Goal: Navigation & Orientation: Find specific page/section

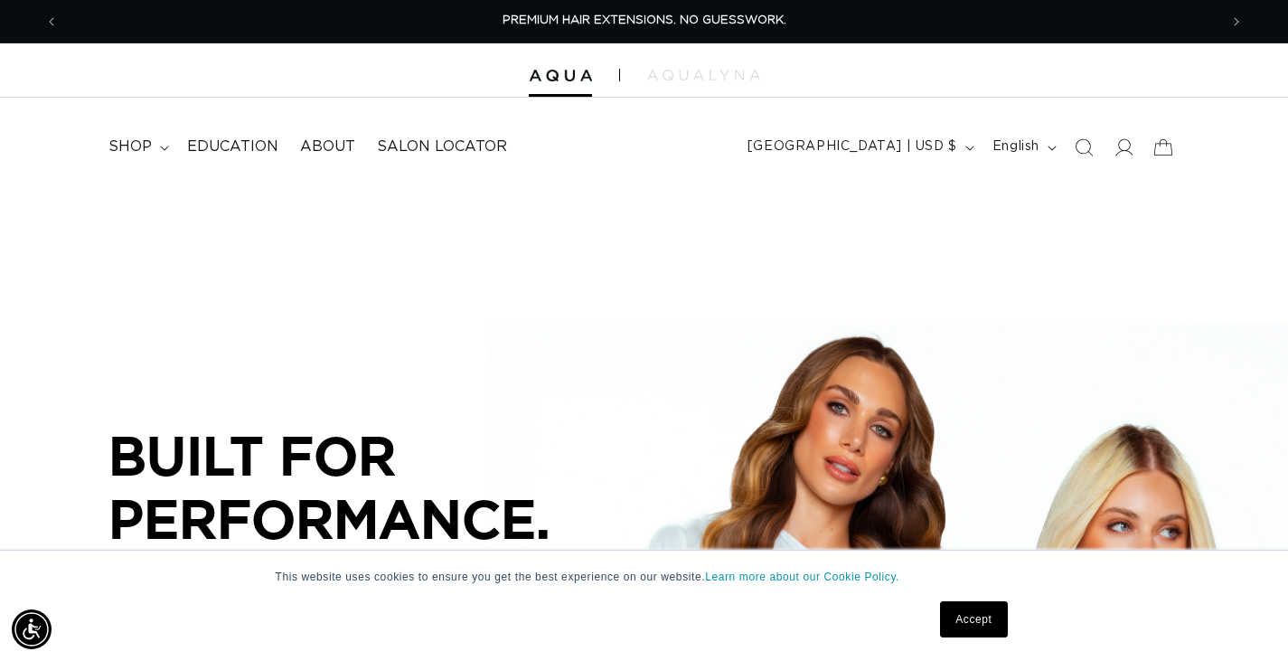
scroll to position [271, 0]
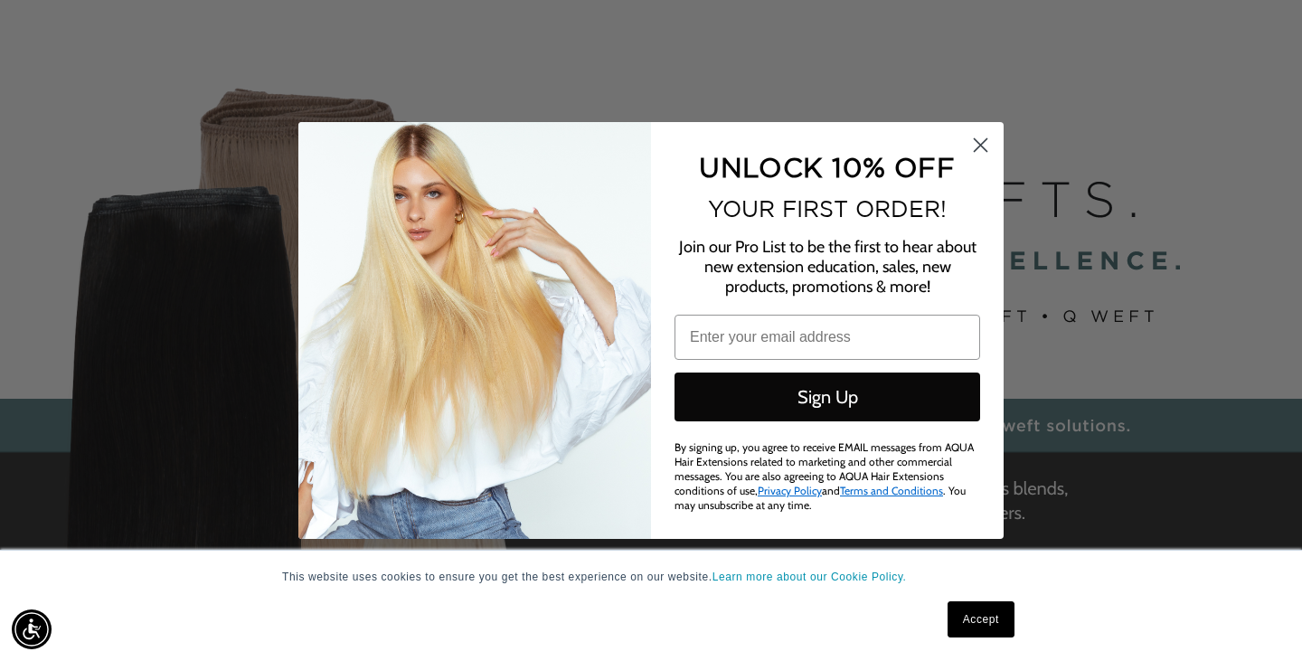
click at [995, 628] on link "Accept" at bounding box center [980, 619] width 67 height 36
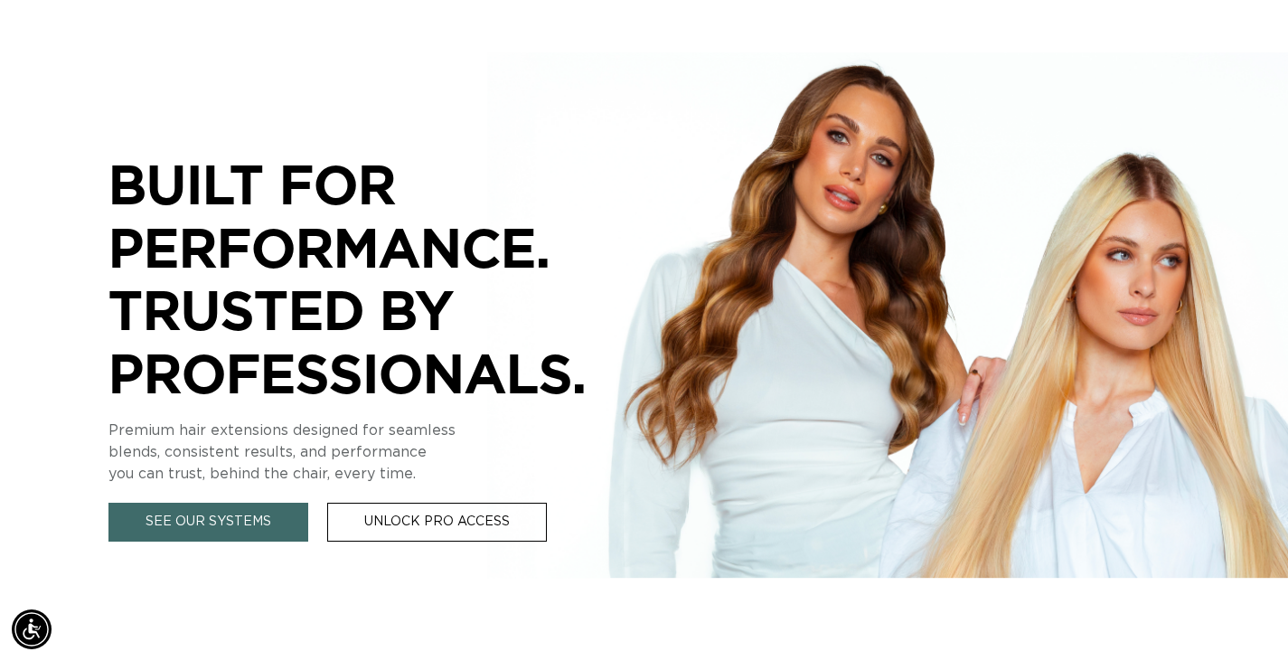
scroll to position [0, 0]
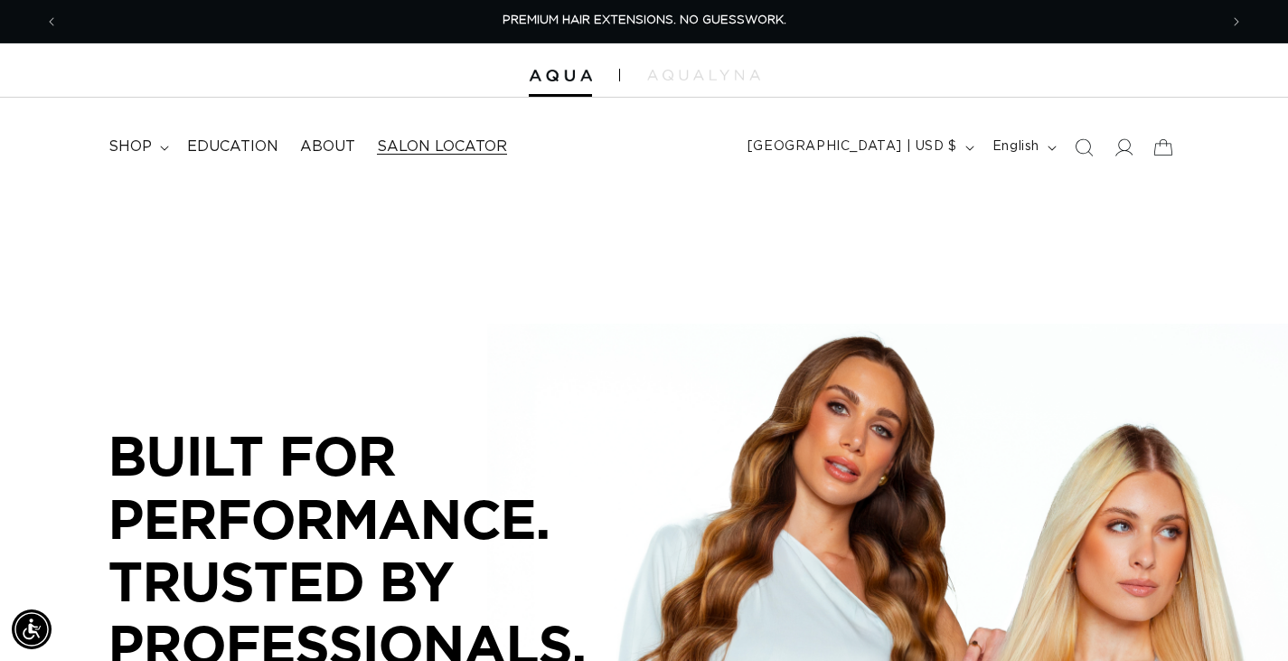
click at [440, 144] on span "Salon Locator" at bounding box center [442, 146] width 130 height 19
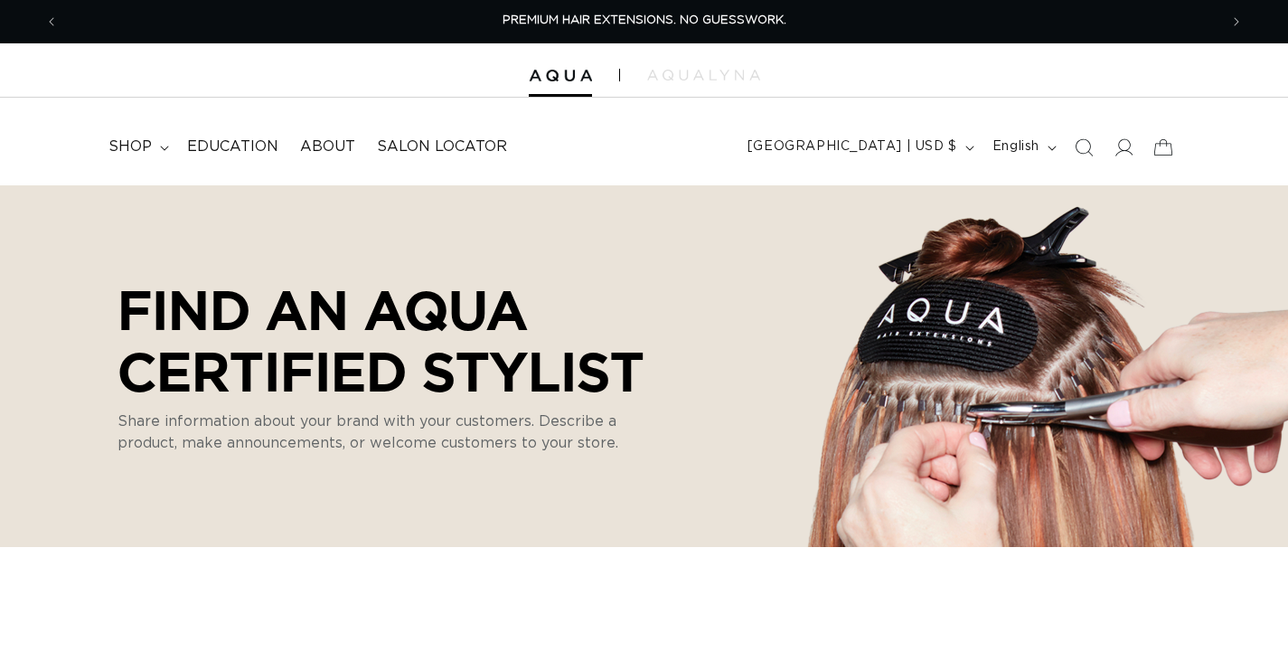
select select "m"
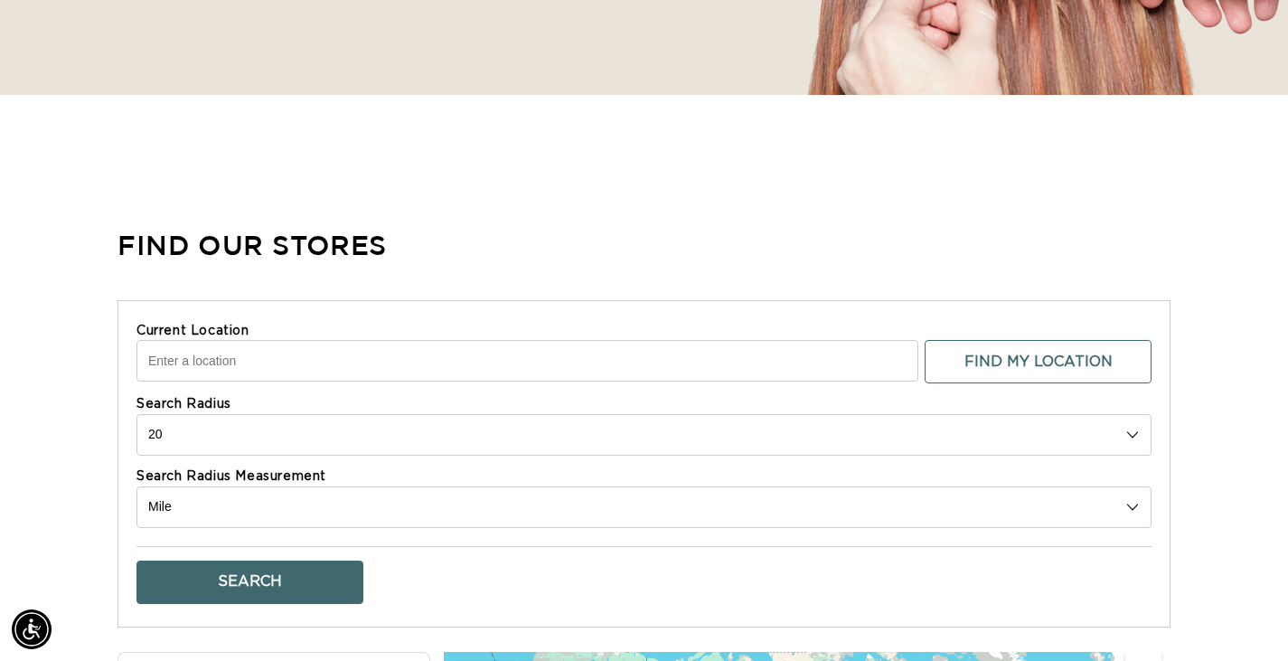
drag, startPoint x: 1140, startPoint y: 435, endPoint x: 1126, endPoint y: 433, distance: 14.6
click at [1140, 435] on select "10 20 30 40 No Limit" at bounding box center [644, 435] width 1015 height 42
select select "40"
click at [137, 414] on select "10 20 30 40 No Limit" at bounding box center [644, 435] width 1015 height 42
click at [248, 360] on input "Current Location" at bounding box center [528, 361] width 782 height 42
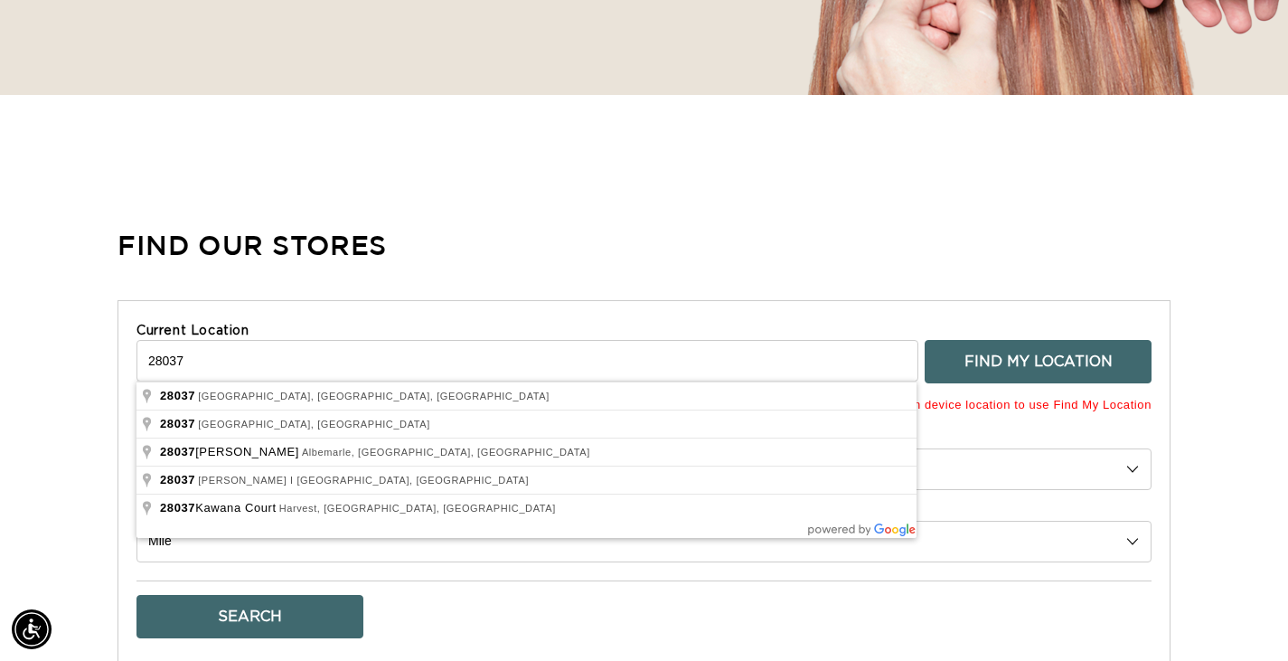
click at [1094, 363] on button "Find My Location" at bounding box center [1038, 361] width 227 height 43
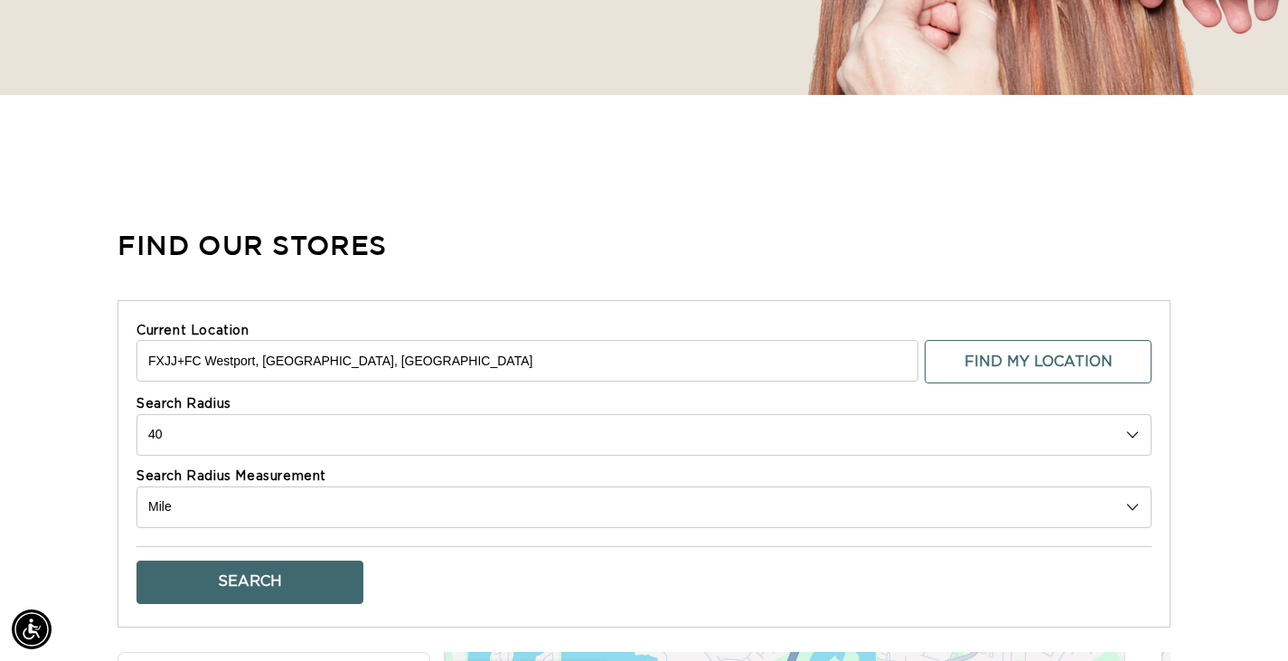
click at [335, 572] on button "Search" at bounding box center [250, 581] width 227 height 43
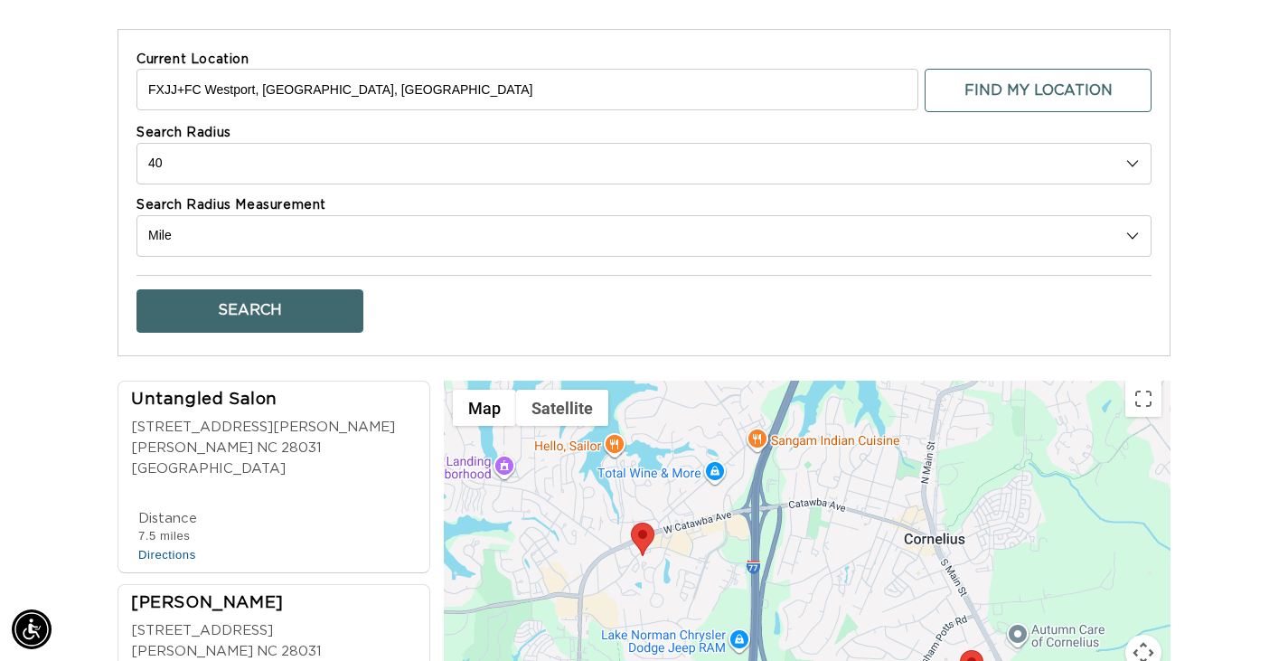
scroll to position [633, 0]
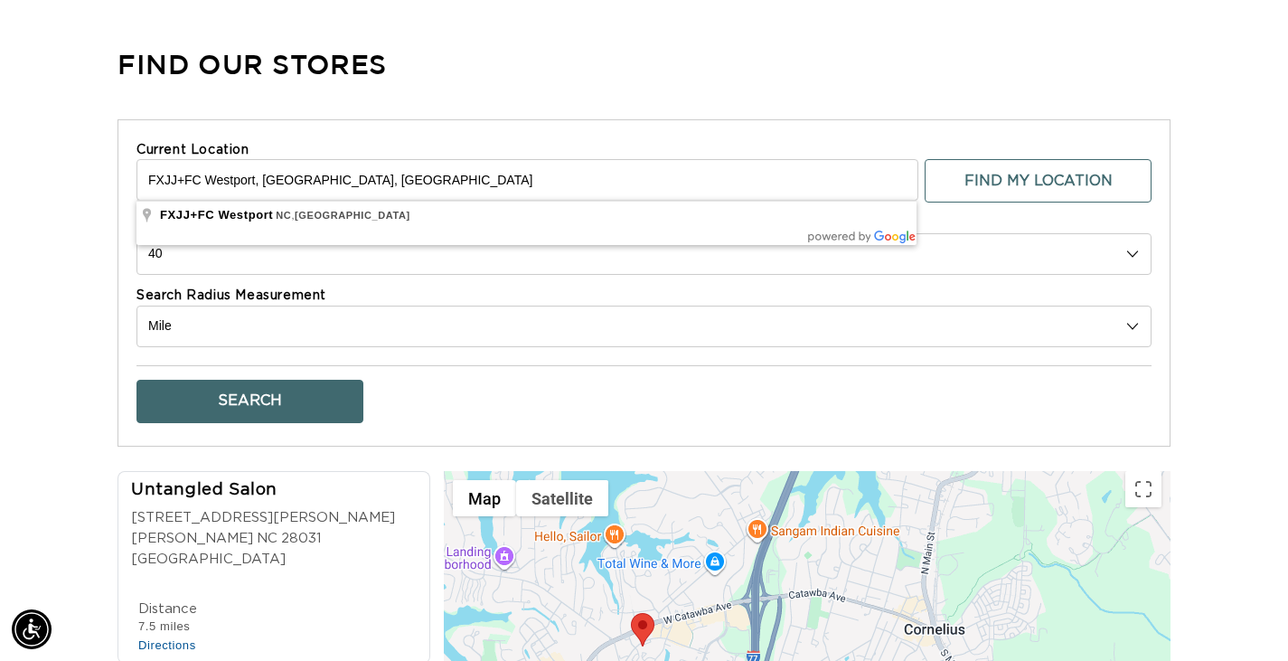
drag, startPoint x: 348, startPoint y: 177, endPoint x: 0, endPoint y: 147, distance: 349.3
click at [0, 147] on div "Find Our Stores Current Location FXJJ+FC Westport, NC, USA Find My Location Sea…" at bounding box center [644, 499] width 1288 height 952
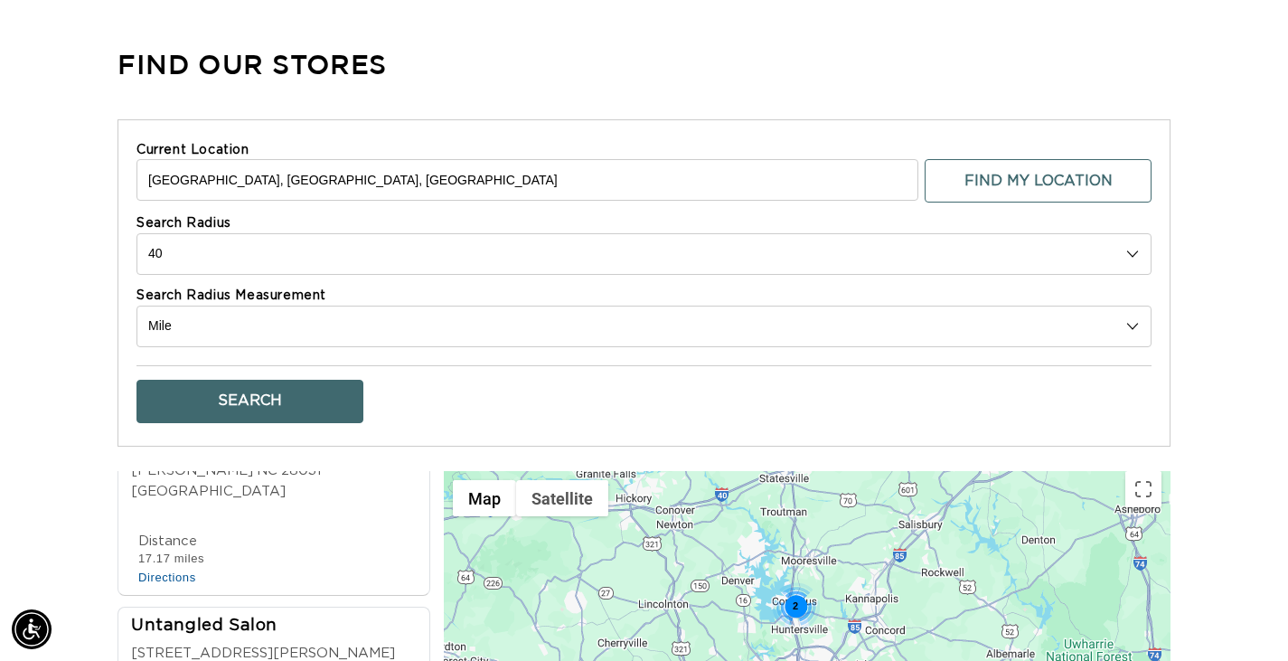
drag, startPoint x: 313, startPoint y: 179, endPoint x: 0, endPoint y: 195, distance: 313.2
click at [0, 195] on div "Find Our Stores Current Location Charlotte, NC, USA Find My Location Search Rad…" at bounding box center [644, 499] width 1288 height 952
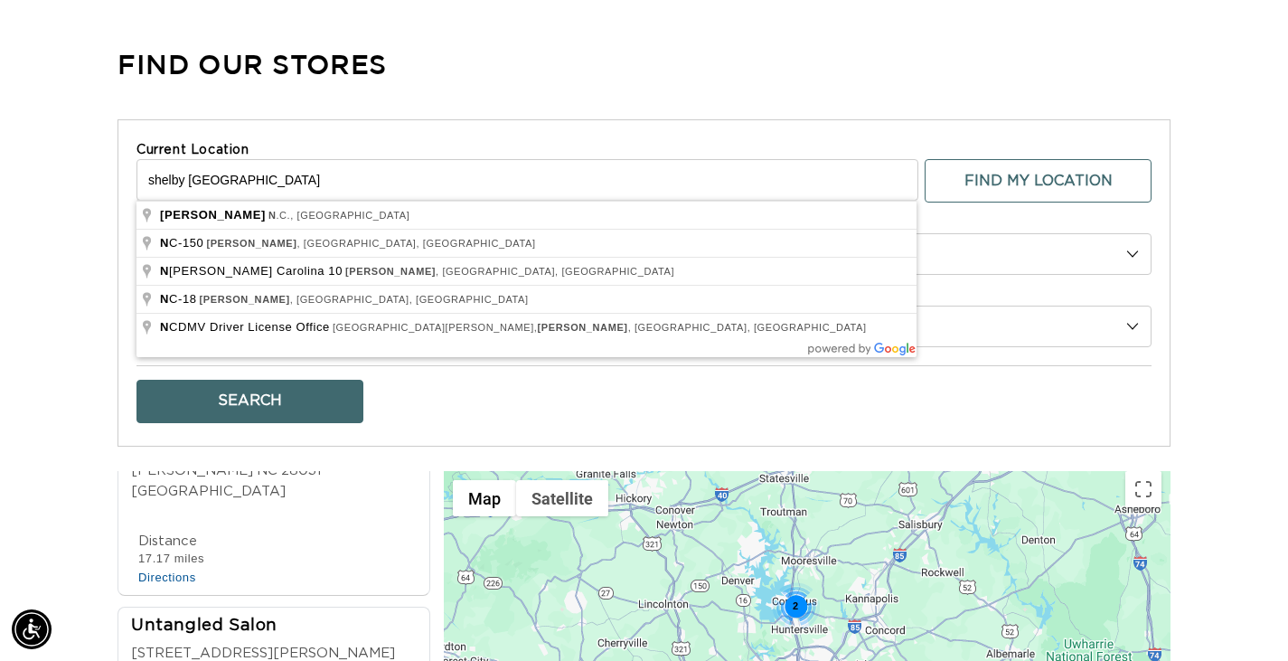
click at [137, 380] on button "Search" at bounding box center [250, 401] width 227 height 43
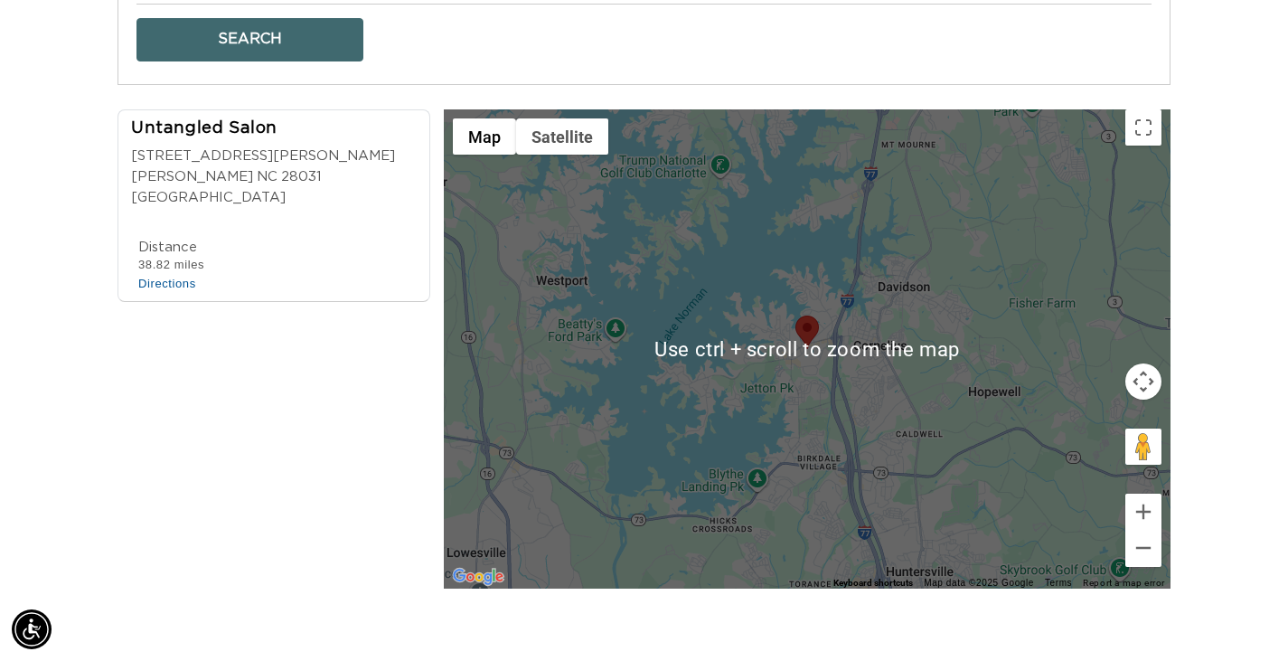
scroll to position [542, 0]
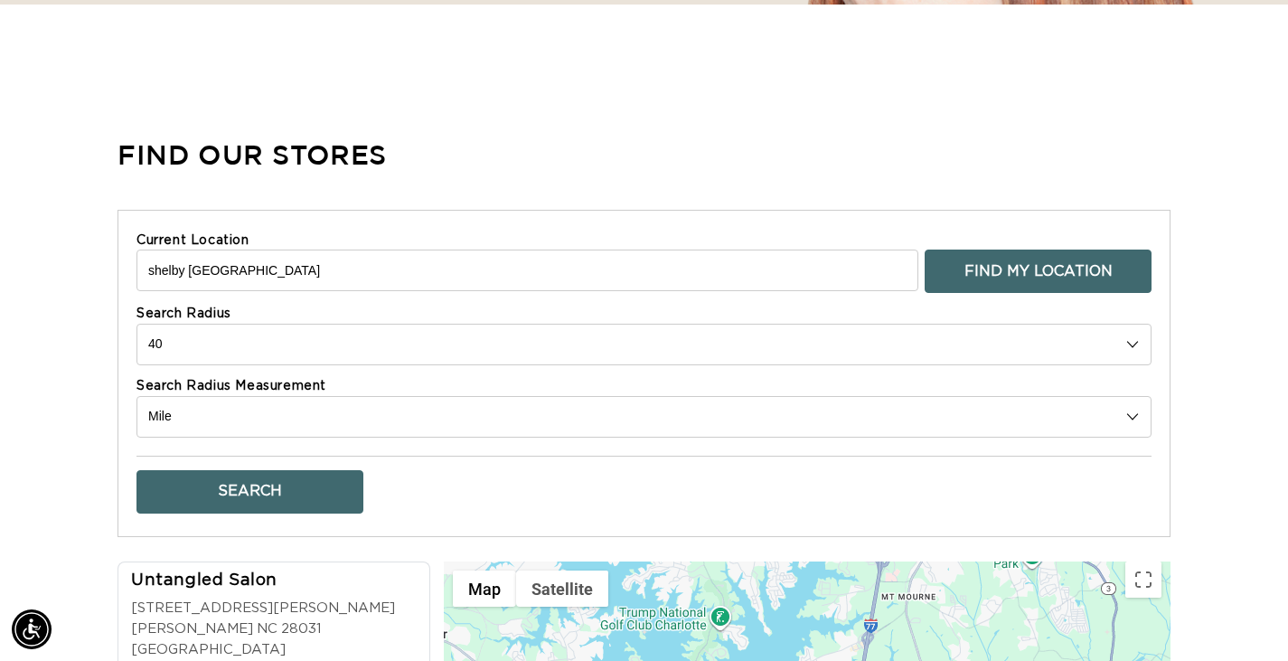
click at [957, 265] on button "Find My Location" at bounding box center [1038, 271] width 227 height 43
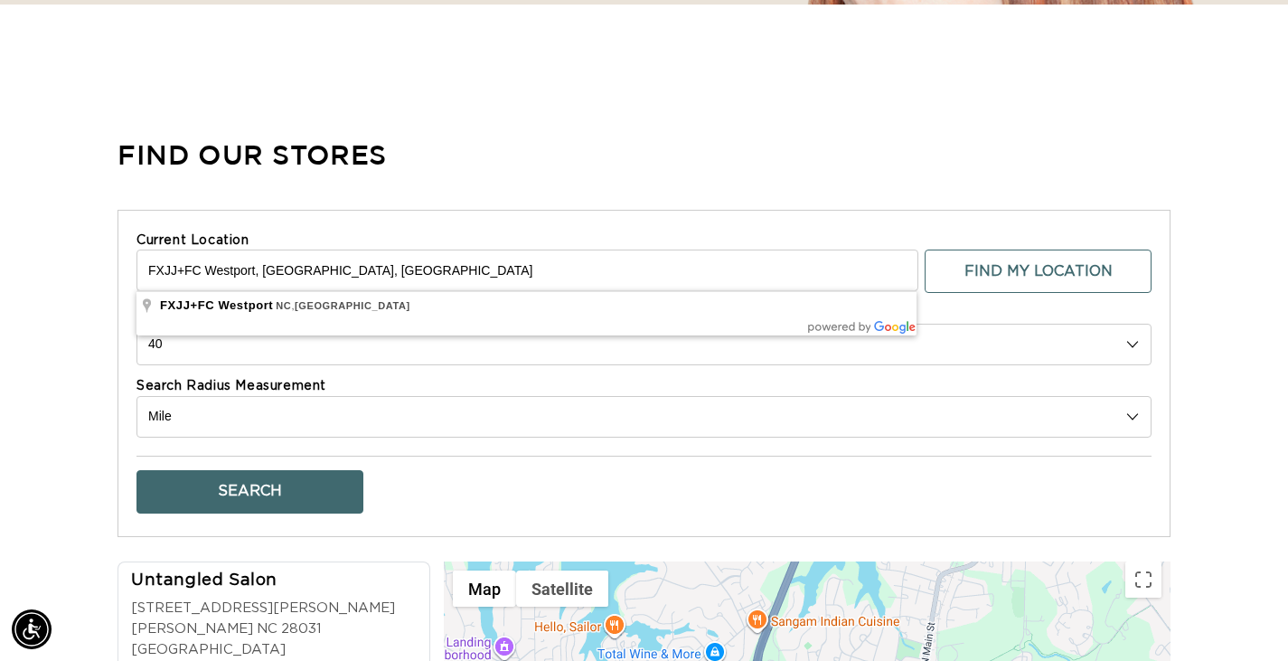
drag, startPoint x: 367, startPoint y: 268, endPoint x: 0, endPoint y: 268, distance: 367.0
click at [0, 268] on div "Find Our Stores Current Location FXJJ+FC Westport, NC, USA Find My Location Sea…" at bounding box center [644, 589] width 1288 height 952
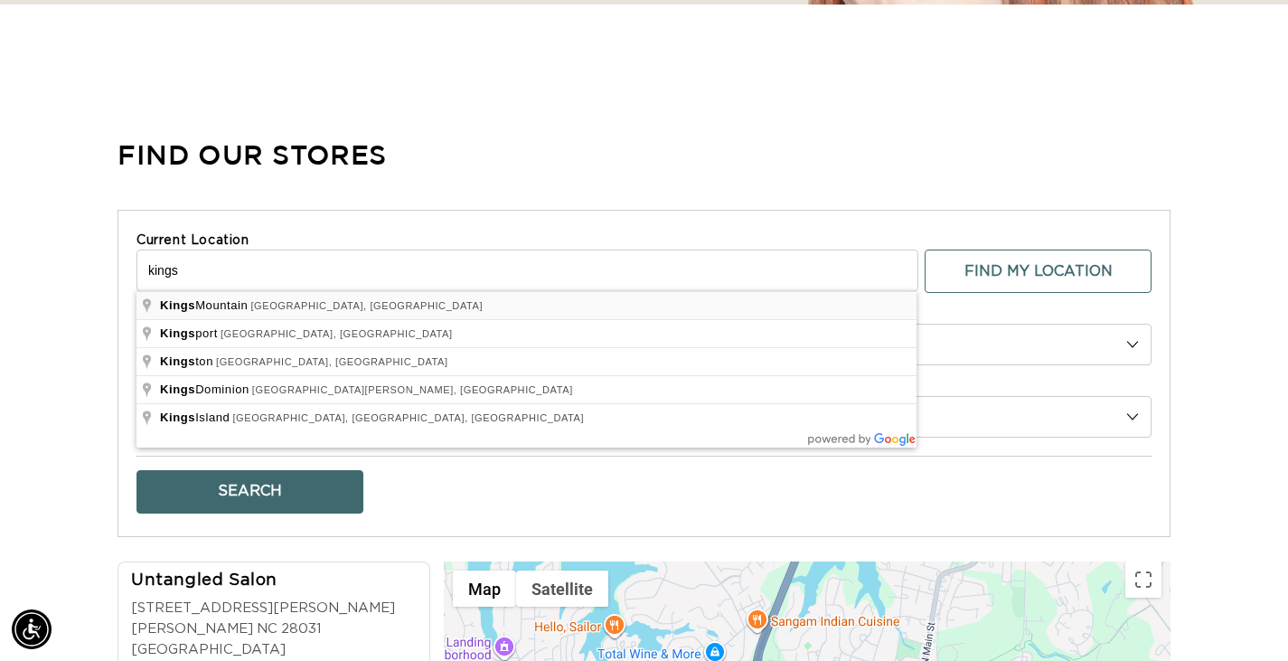
type input "Kings Mountain, NC, USA"
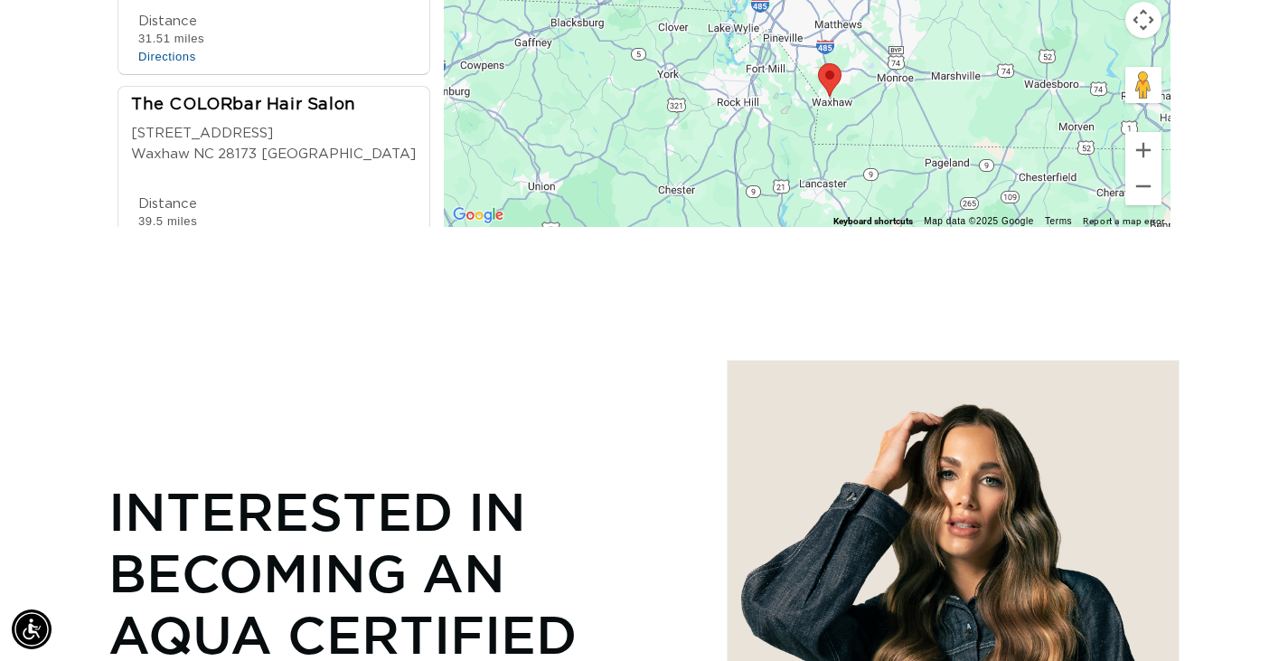
scroll to position [1085, 0]
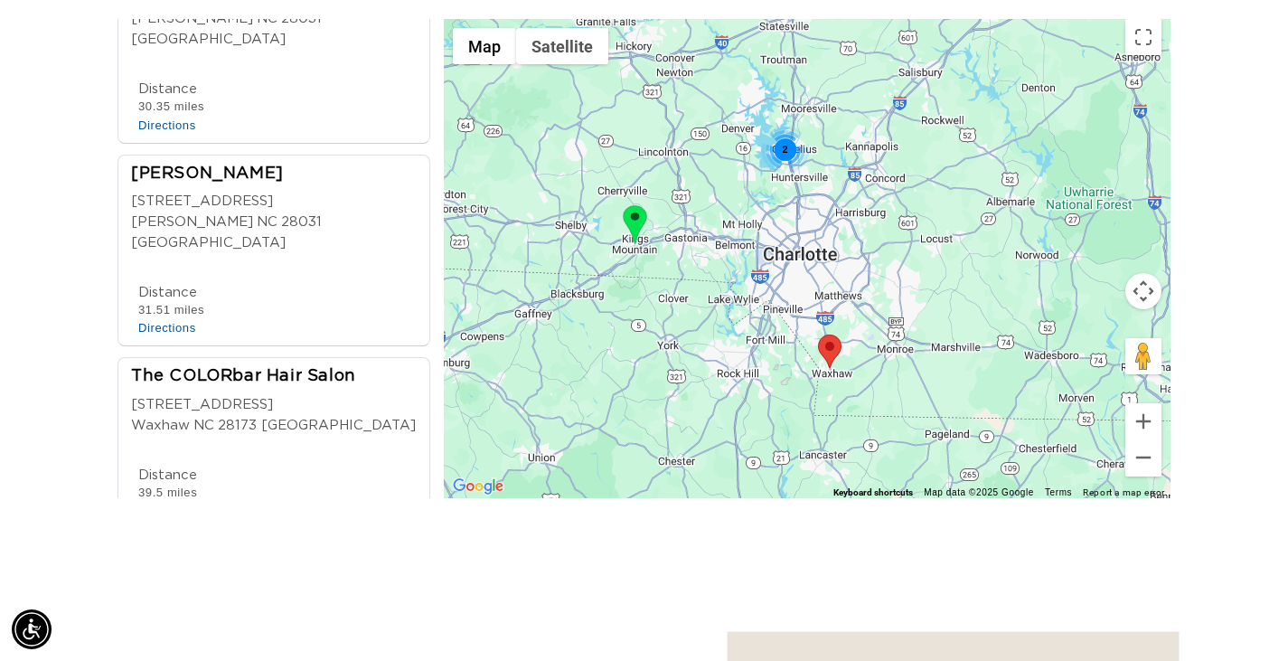
drag, startPoint x: 286, startPoint y: 330, endPoint x: 344, endPoint y: 385, distance: 80.6
click at [286, 365] on div "The COLORbar Hair Salon" at bounding box center [273, 377] width 285 height 24
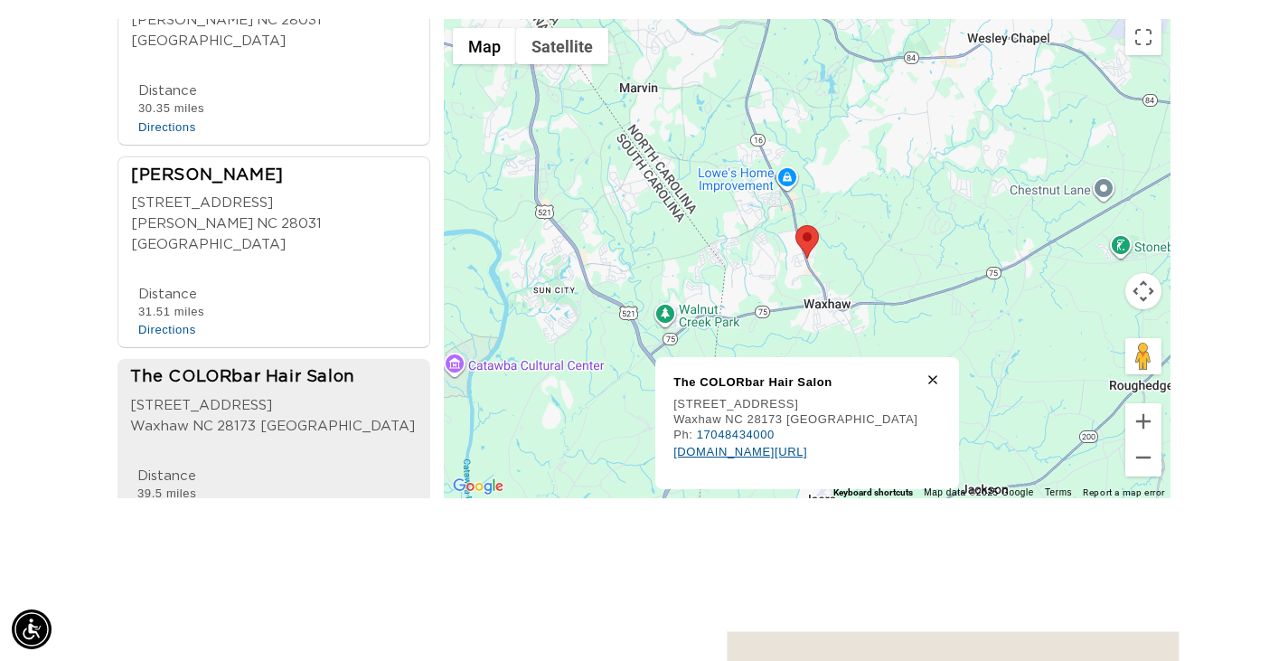
click at [804, 452] on link "thecolorbarhairsalonwaxhaw.com/" at bounding box center [740, 452] width 134 height 14
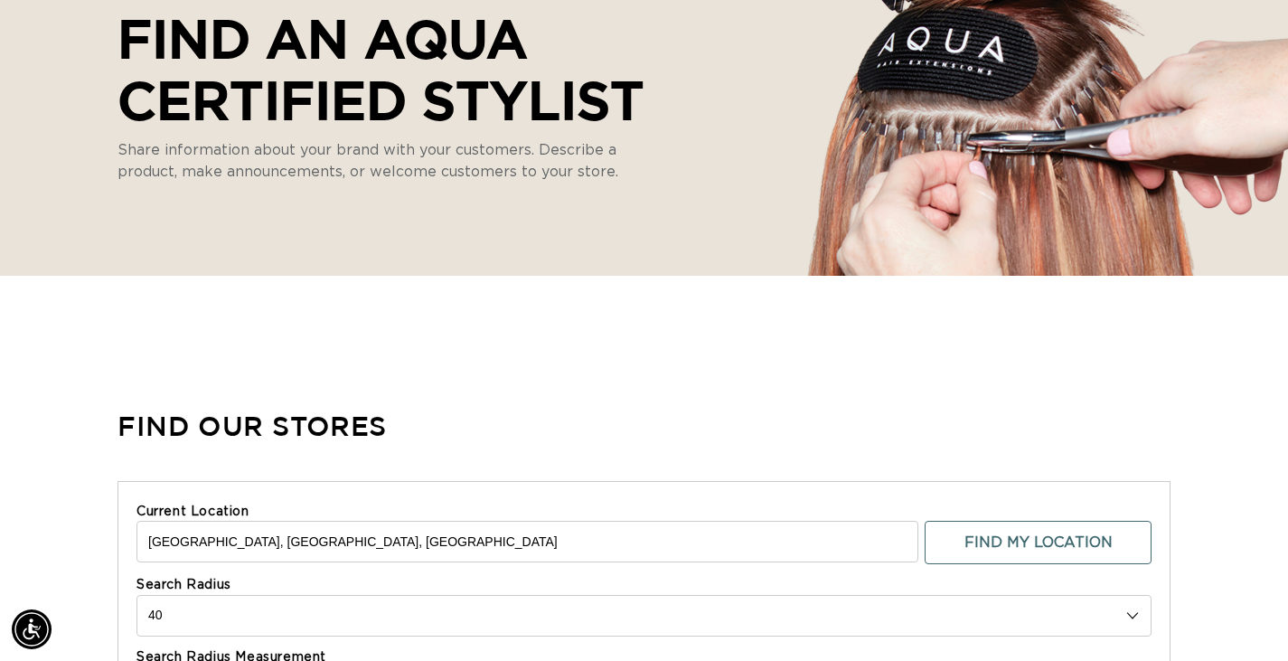
scroll to position [0, 0]
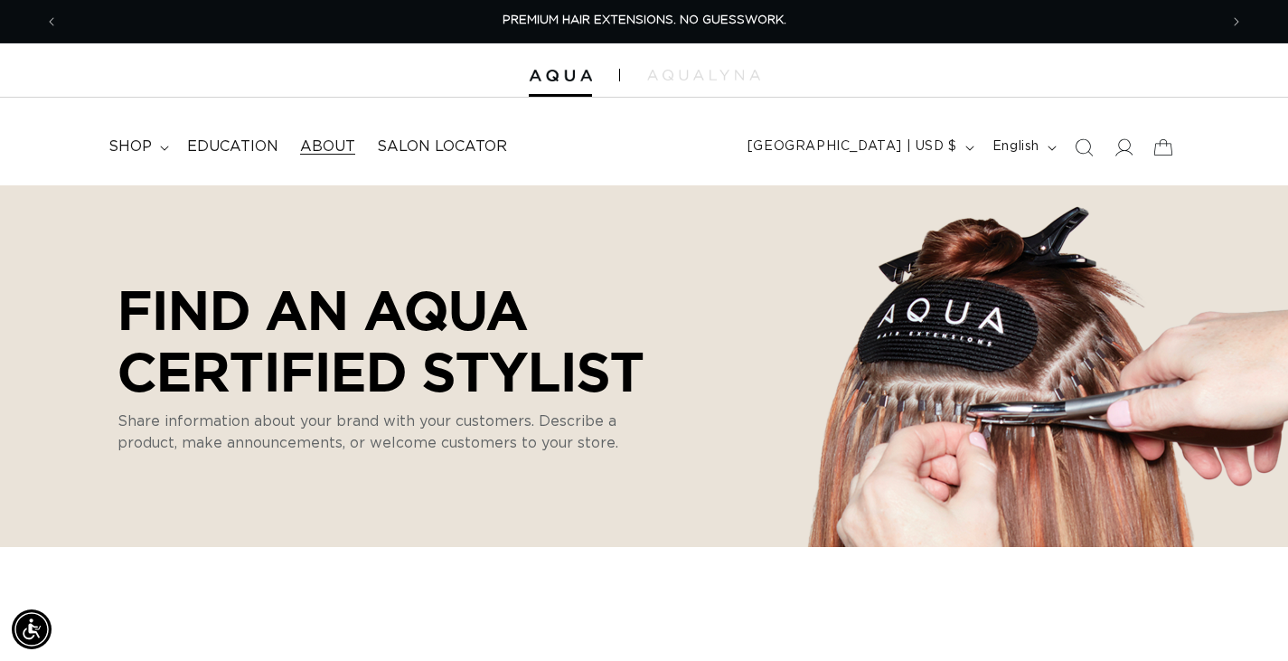
drag, startPoint x: 317, startPoint y: 146, endPoint x: 319, endPoint y: 163, distance: 17.3
click at [317, 146] on span "About" at bounding box center [327, 146] width 55 height 19
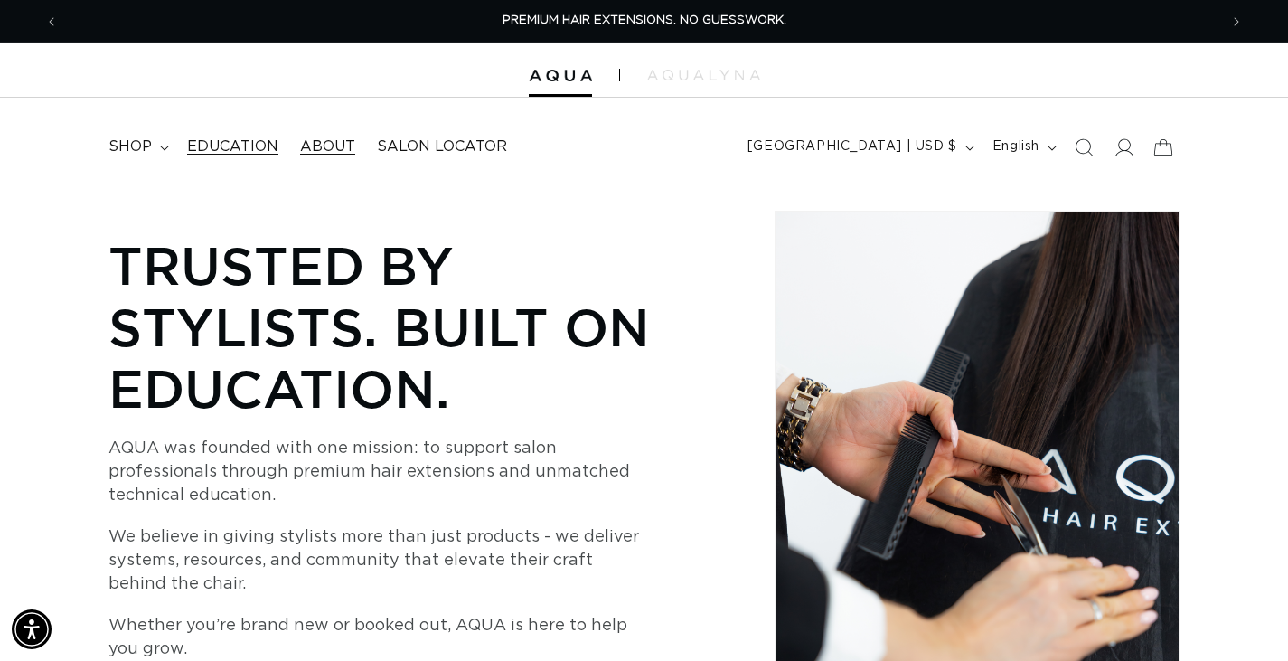
click at [248, 147] on span "Education" at bounding box center [232, 146] width 91 height 19
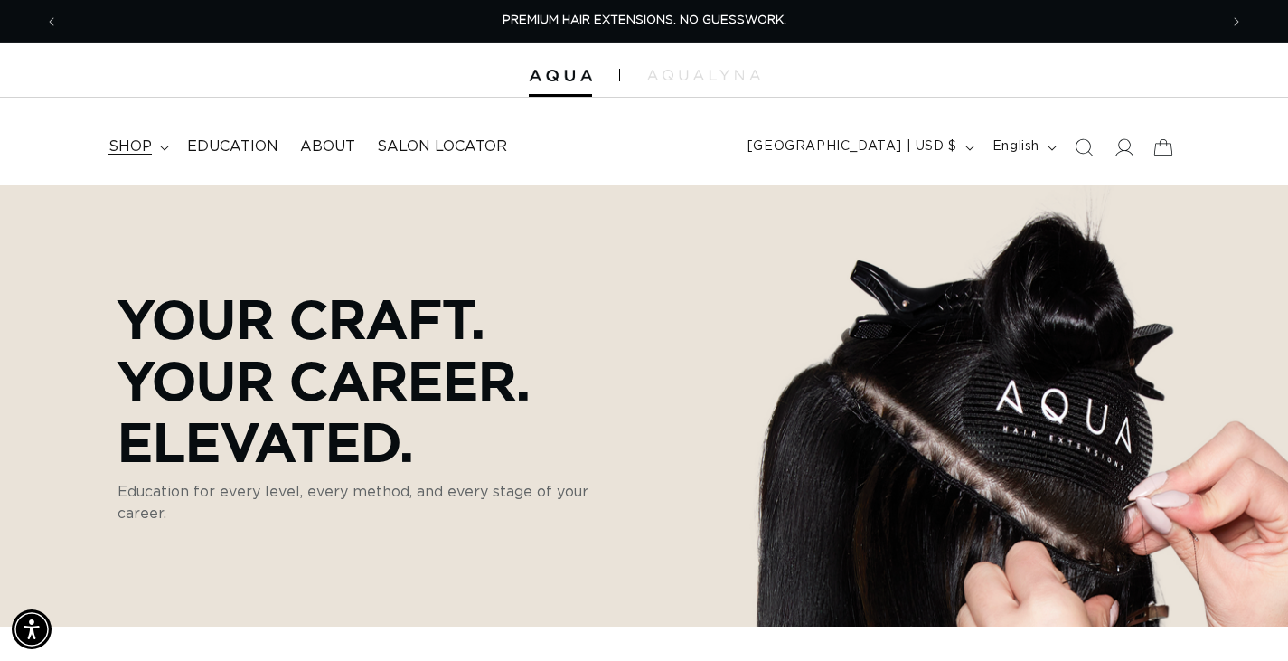
click at [134, 143] on span "shop" at bounding box center [129, 146] width 43 height 19
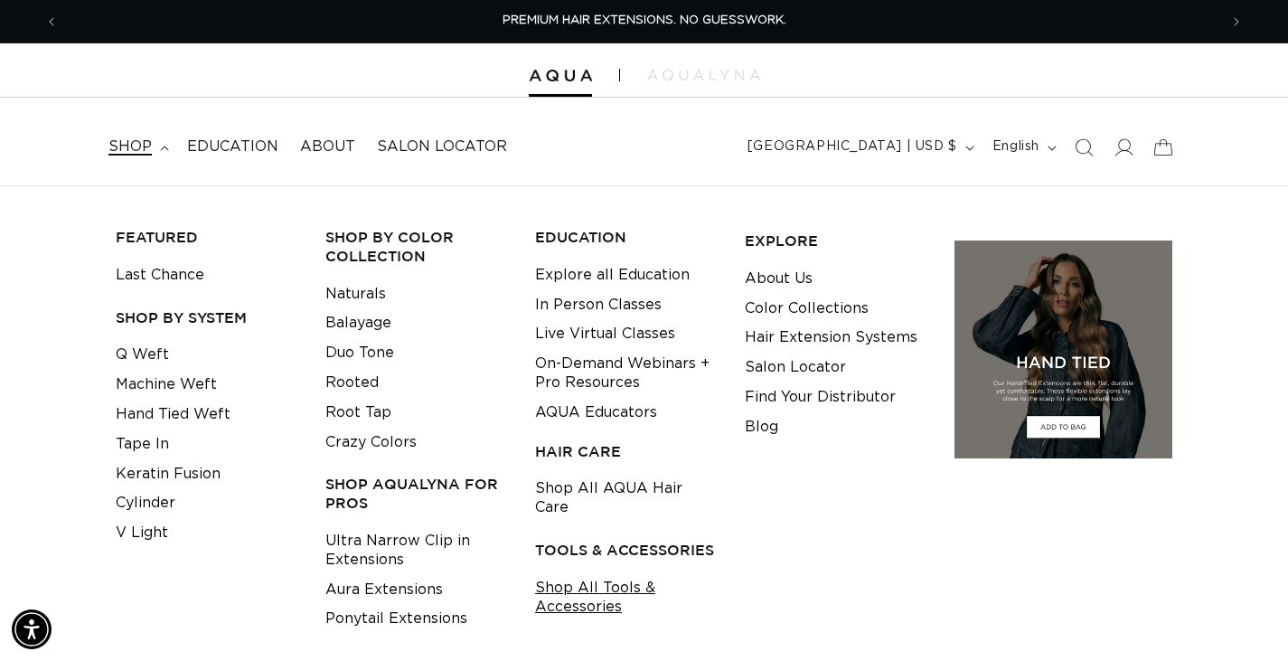
scroll to position [90, 0]
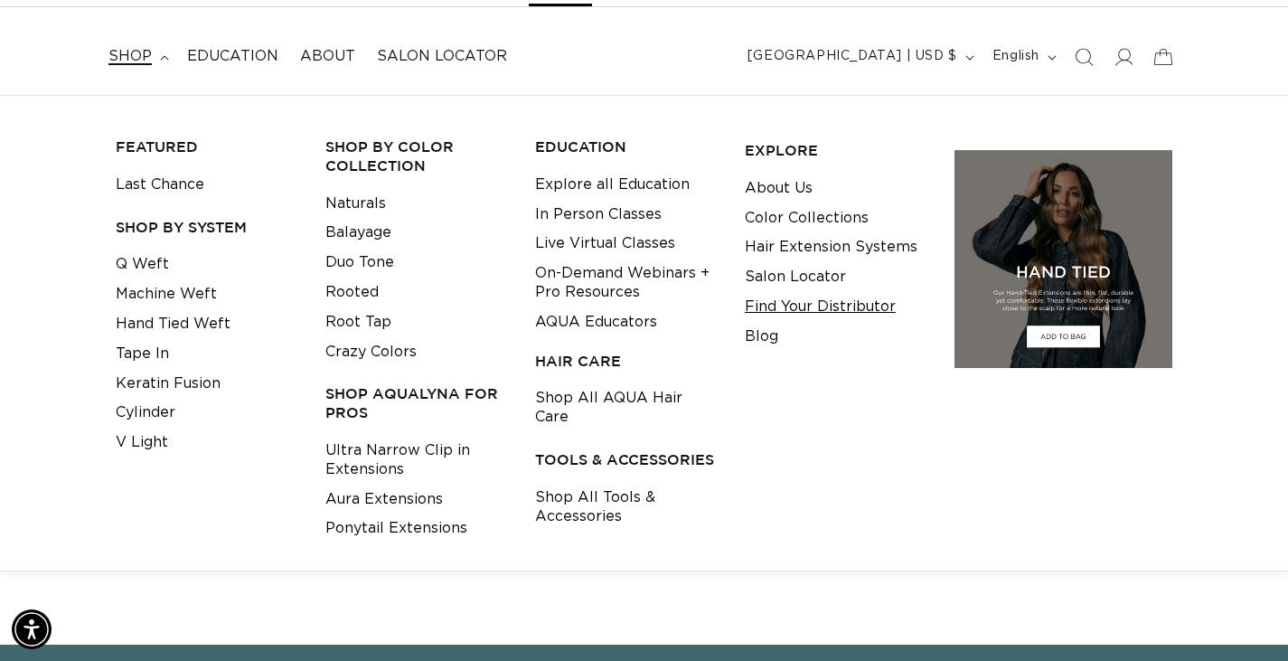
click at [815, 302] on link "Find Your Distributor" at bounding box center [820, 307] width 151 height 30
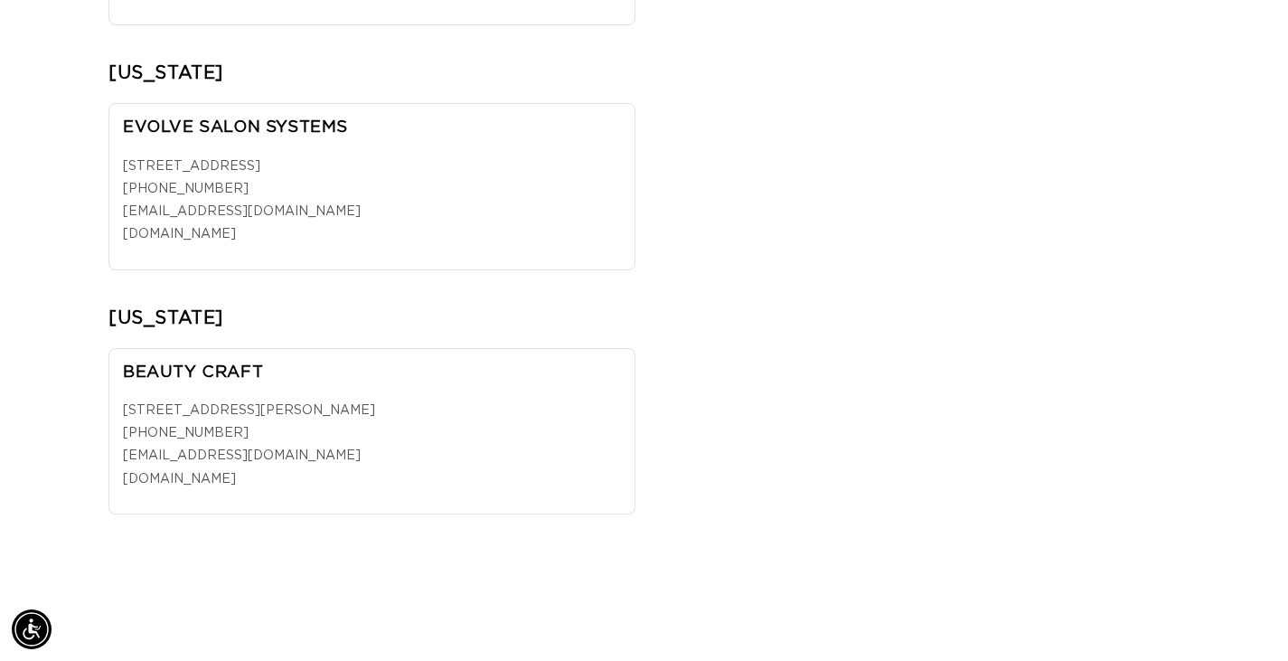
scroll to position [10848, 0]
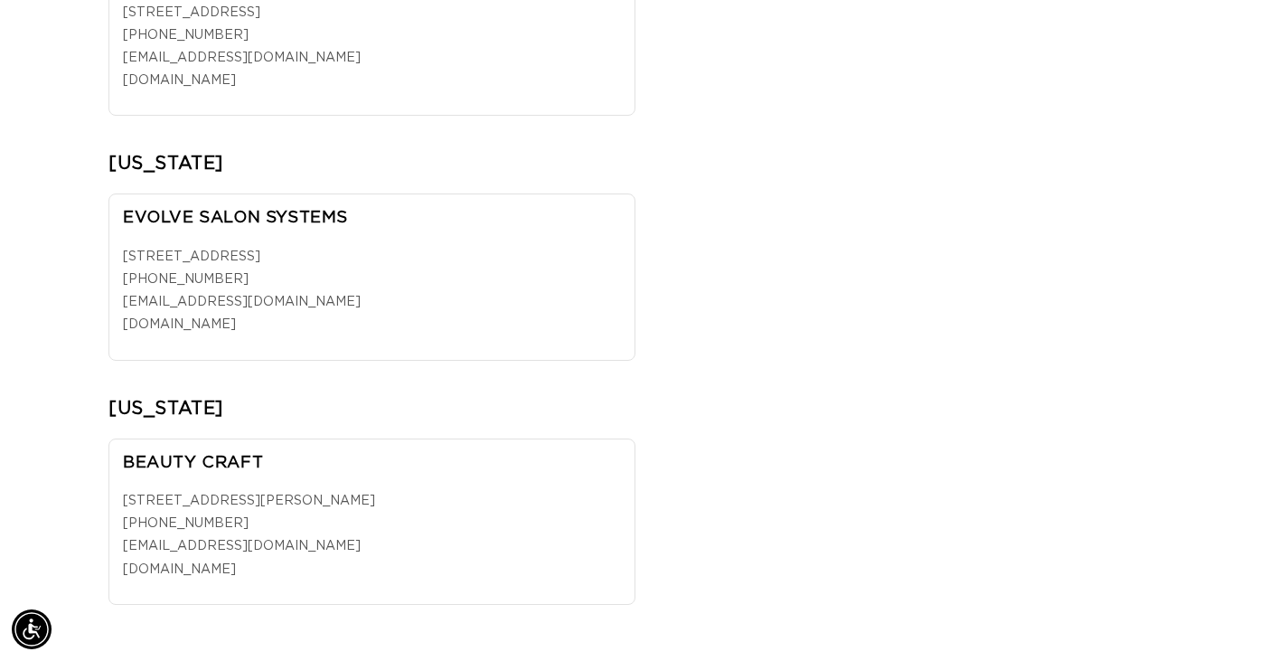
click at [227, 326] on link "[DOMAIN_NAME]" at bounding box center [179, 324] width 113 height 13
